Goal: Check status: Check status

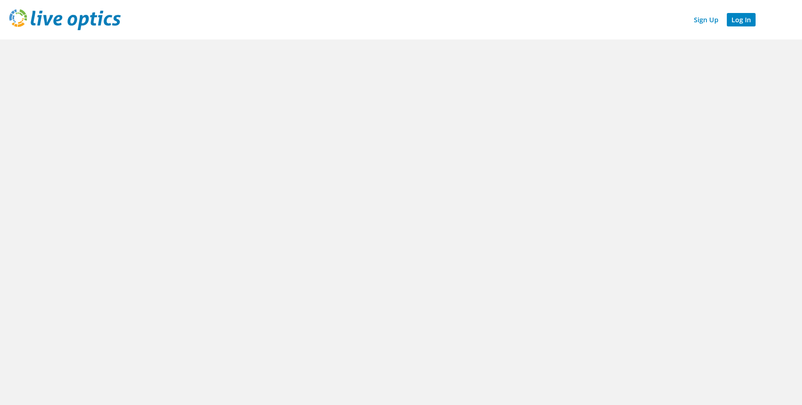
click at [743, 19] on link "Log In" at bounding box center [741, 19] width 29 height 13
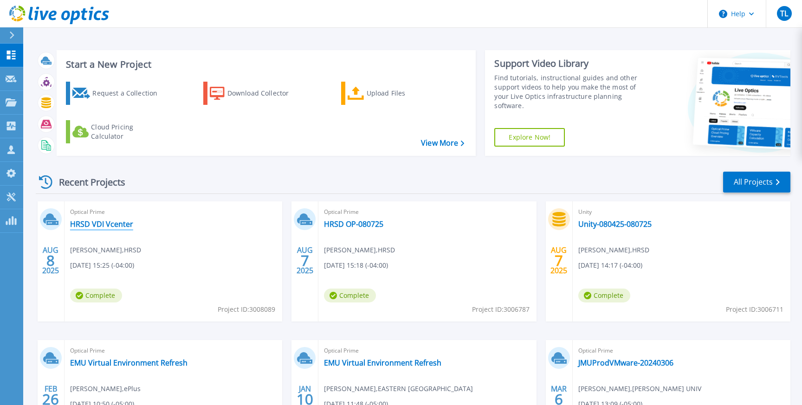
click at [116, 226] on link "HRSD VDI Vcenter" at bounding box center [101, 224] width 63 height 9
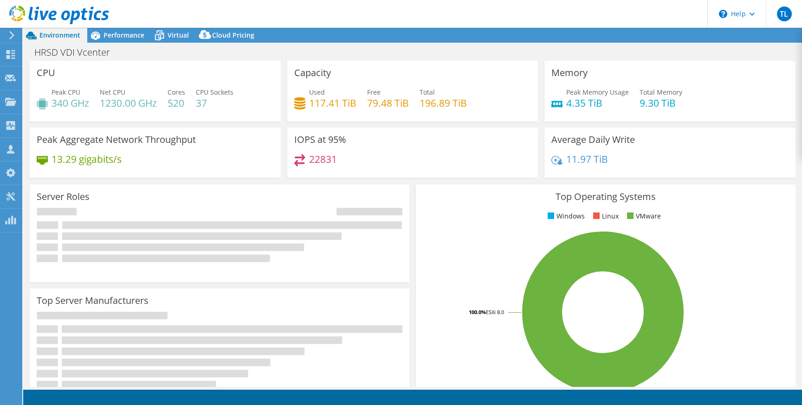
select select "USD"
